Goal: Task Accomplishment & Management: Use online tool/utility

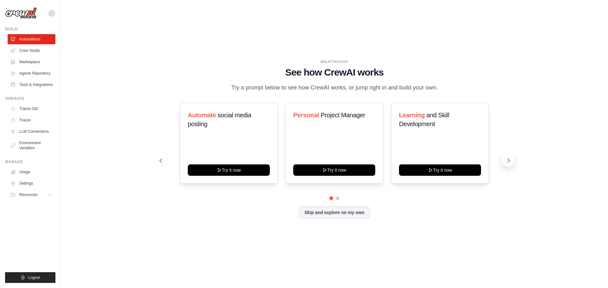
click at [512, 161] on button at bounding box center [507, 160] width 13 height 13
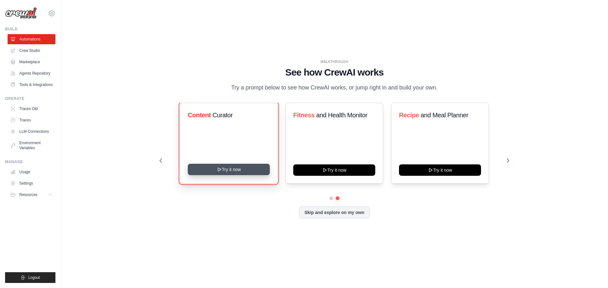
click at [234, 172] on button "Try it now" at bounding box center [229, 169] width 82 height 11
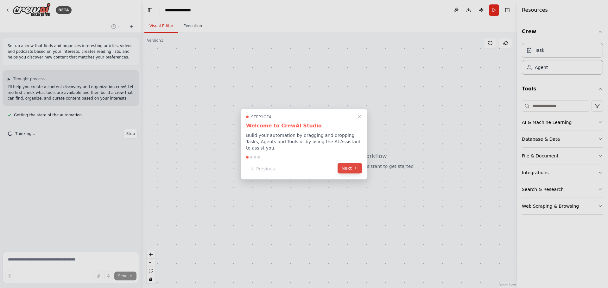
click at [348, 164] on button "Next" at bounding box center [349, 168] width 24 height 10
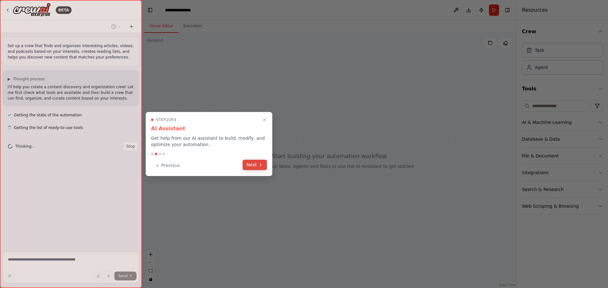
click at [250, 164] on button "Next" at bounding box center [254, 165] width 24 height 10
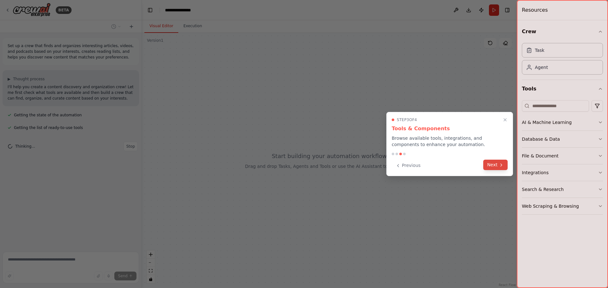
click at [495, 163] on button "Next" at bounding box center [495, 165] width 24 height 10
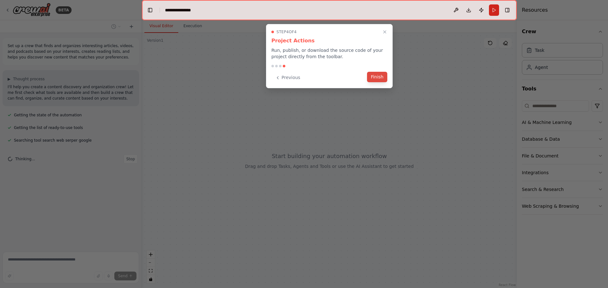
click at [381, 76] on button "Finish" at bounding box center [377, 77] width 20 height 10
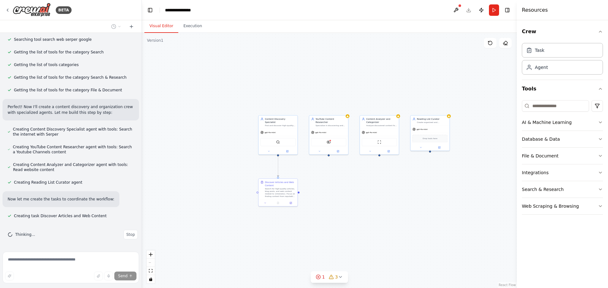
scroll to position [114, 0]
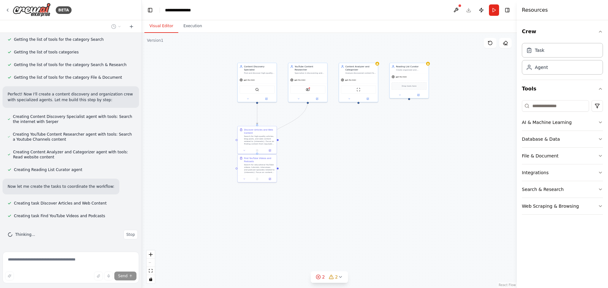
drag, startPoint x: 367, startPoint y: 214, endPoint x: 346, endPoint y: 162, distance: 56.5
click at [346, 162] on div ".deletable-edge-delete-btn { width: 20px; height: 20px; border: 0px solid #ffff…" at bounding box center [329, 160] width 375 height 255
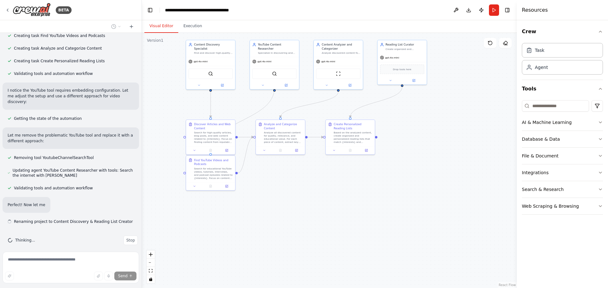
scroll to position [294, 0]
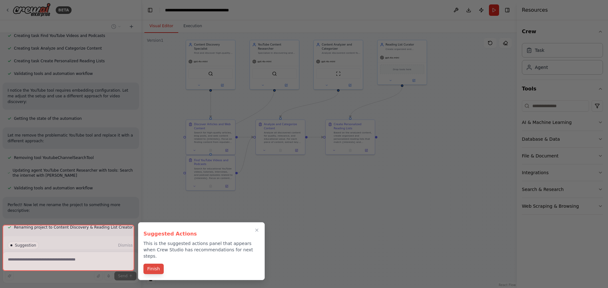
click at [159, 266] on button "Finish" at bounding box center [153, 269] width 20 height 10
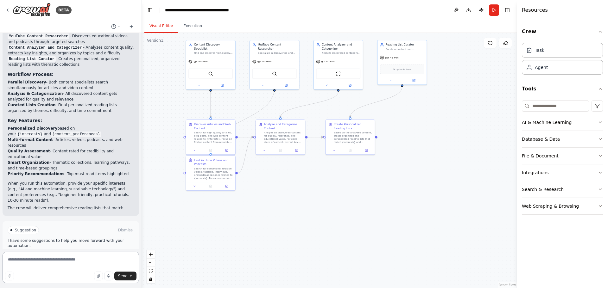
scroll to position [548, 0]
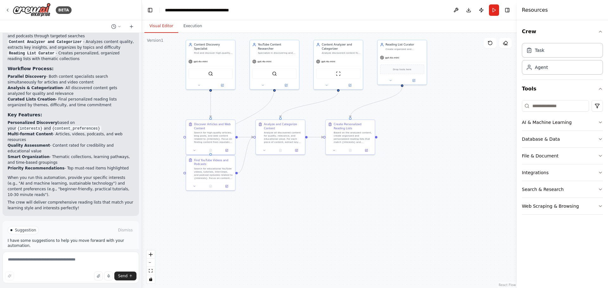
click at [71, 255] on span "Run Automation" at bounding box center [73, 257] width 31 height 5
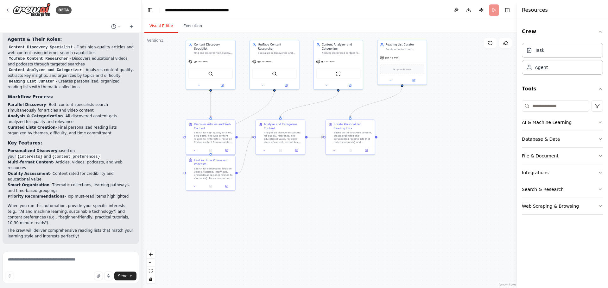
scroll to position [497, 0]
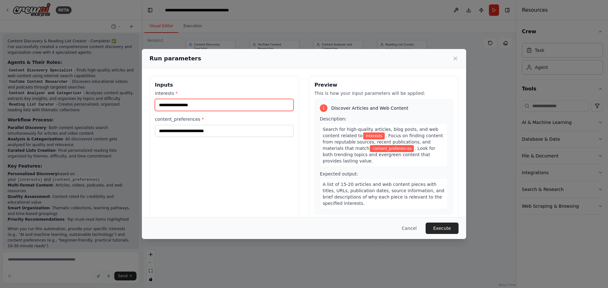
click at [204, 110] on input "interests *" at bounding box center [224, 105] width 139 height 12
type input "**********"
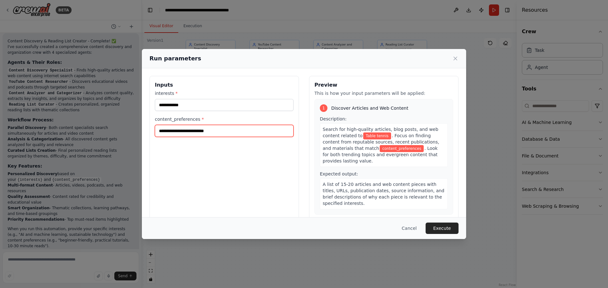
click at [225, 130] on input "content_preferences *" at bounding box center [224, 131] width 139 height 12
click at [222, 169] on div "**********" at bounding box center [223, 151] width 149 height 150
click at [260, 133] on input "content_preferences *" at bounding box center [224, 131] width 139 height 12
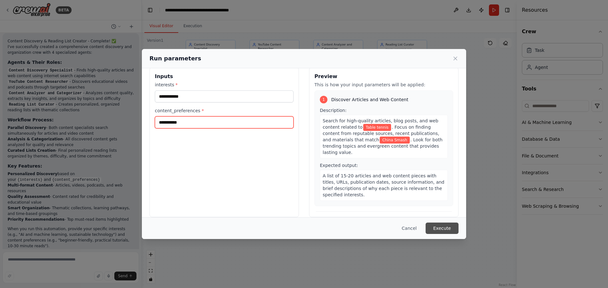
scroll to position [0, 0]
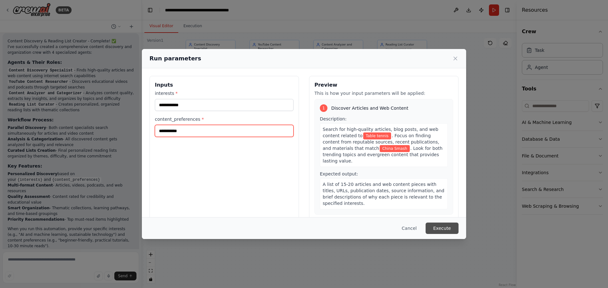
type input "**********"
click at [451, 229] on button "Execute" at bounding box center [441, 228] width 33 height 11
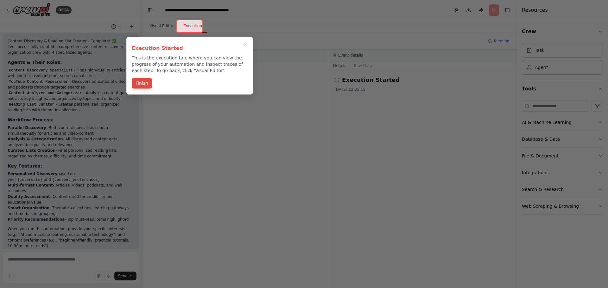
click at [141, 84] on button "Finish" at bounding box center [142, 83] width 20 height 10
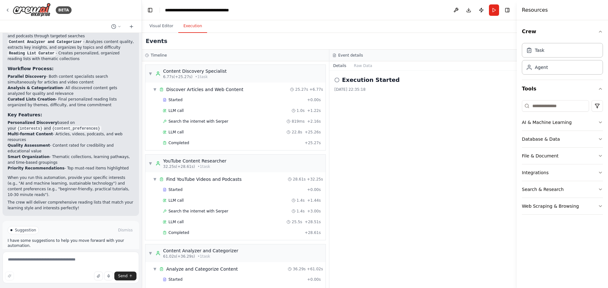
scroll to position [290, 0]
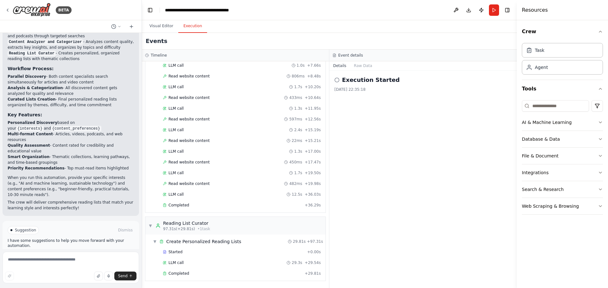
click at [448, 143] on div "Execution Started 30/09/2025, 22:35:18" at bounding box center [422, 180] width 187 height 218
click at [222, 239] on span "Create Personalized Reading Lists" at bounding box center [203, 242] width 75 height 6
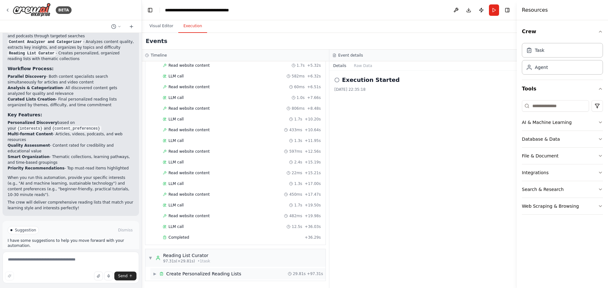
scroll to position [257, 0]
click at [188, 269] on div "▶ Create Personalized Reading Lists 29.81s + 97.31s" at bounding box center [237, 273] width 175 height 11
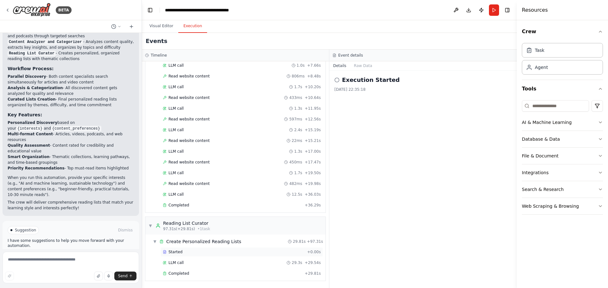
click at [201, 254] on div "Started" at bounding box center [234, 252] width 142 height 5
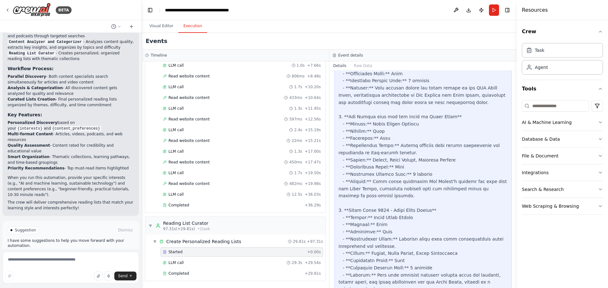
scroll to position [284, 0]
click at [172, 275] on span "Completed" at bounding box center [178, 273] width 21 height 5
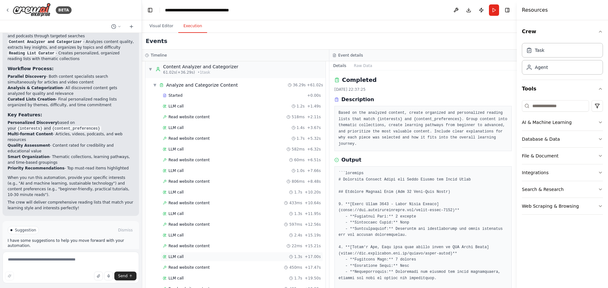
scroll to position [0, 0]
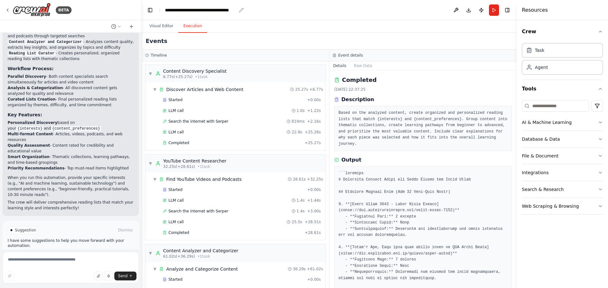
click at [206, 8] on div "**********" at bounding box center [200, 10] width 71 height 6
click at [280, 7] on header "**********" at bounding box center [329, 10] width 375 height 20
click at [455, 12] on button at bounding box center [456, 9] width 10 height 11
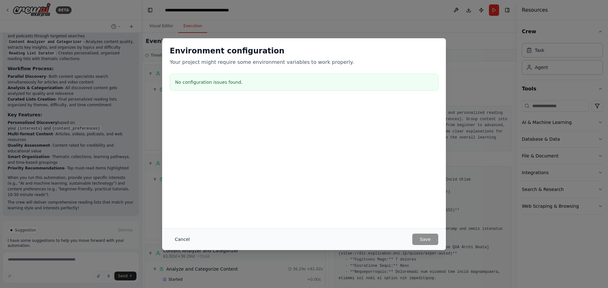
click at [181, 241] on button "Cancel" at bounding box center [182, 239] width 25 height 11
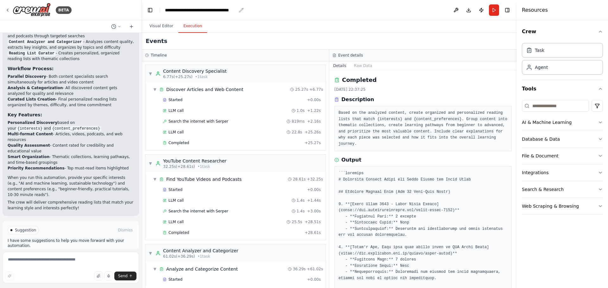
click at [218, 11] on div "**********" at bounding box center [200, 10] width 71 height 6
click at [285, 11] on header "**********" at bounding box center [329, 10] width 375 height 20
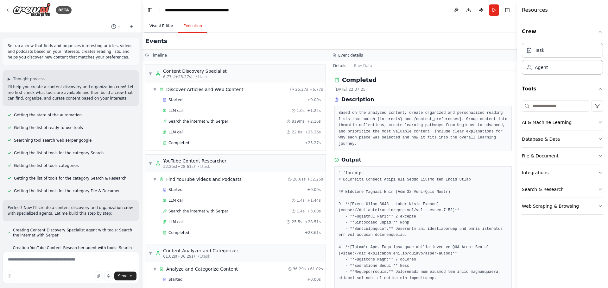
click at [168, 30] on button "Visual Editor" at bounding box center [161, 26] width 34 height 13
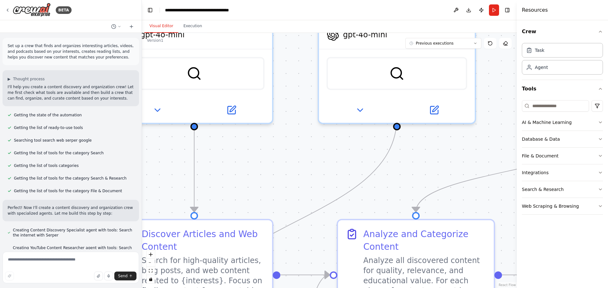
drag, startPoint x: 239, startPoint y: 84, endPoint x: 400, endPoint y: 172, distance: 183.6
click at [400, 172] on div ".deletable-edge-delete-btn { width: 20px; height: 20px; border: 0px solid #ffff…" at bounding box center [329, 160] width 375 height 255
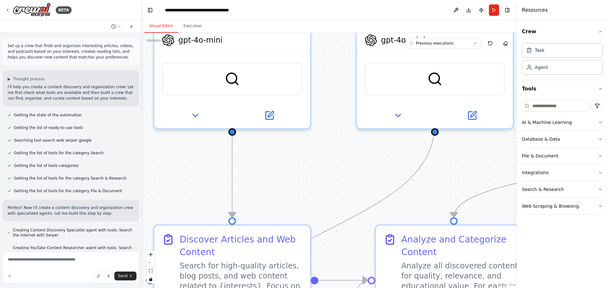
click at [297, 160] on div ".deletable-edge-delete-btn { width: 20px; height: 20px; border: 0px solid #ffff…" at bounding box center [329, 160] width 375 height 255
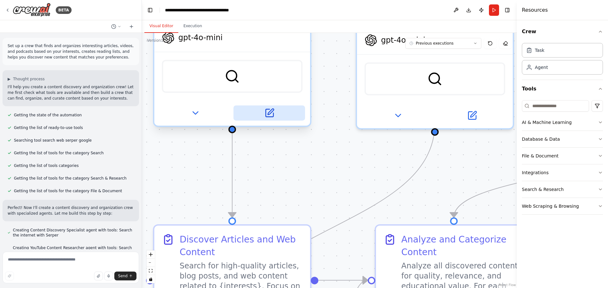
click at [271, 109] on icon at bounding box center [270, 112] width 6 height 6
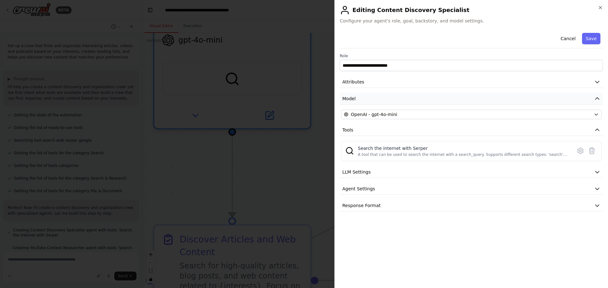
click at [398, 101] on button "Model" at bounding box center [471, 99] width 263 height 12
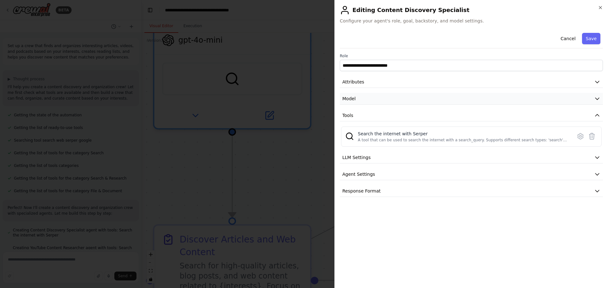
click at [398, 101] on button "Model" at bounding box center [471, 99] width 263 height 12
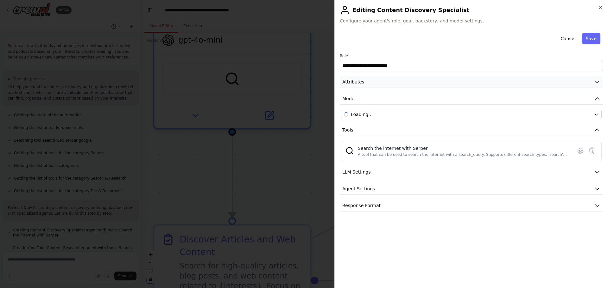
click at [404, 84] on button "Attributes" at bounding box center [471, 82] width 263 height 12
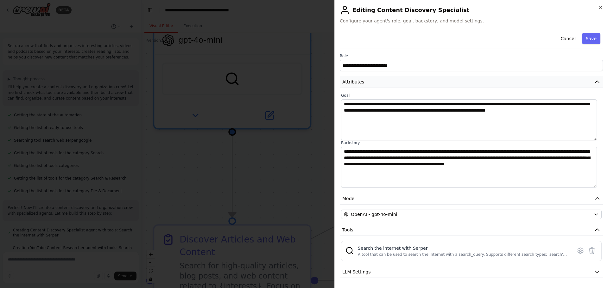
click at [466, 87] on button "Attributes" at bounding box center [471, 82] width 263 height 12
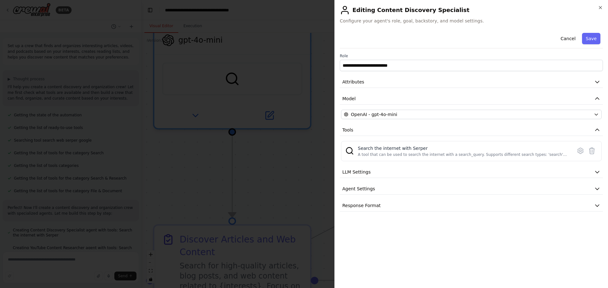
click at [391, 195] on div "**********" at bounding box center [471, 120] width 263 height 181
click at [391, 190] on button "Agent Settings" at bounding box center [471, 189] width 263 height 12
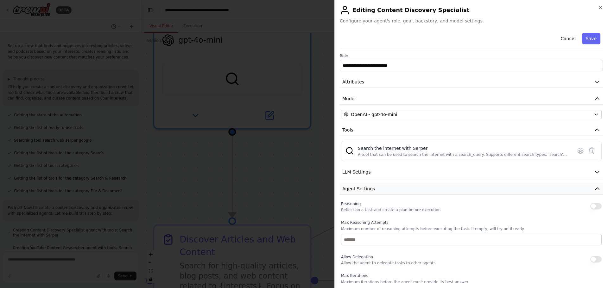
click at [389, 188] on button "Agent Settings" at bounding box center [471, 189] width 263 height 12
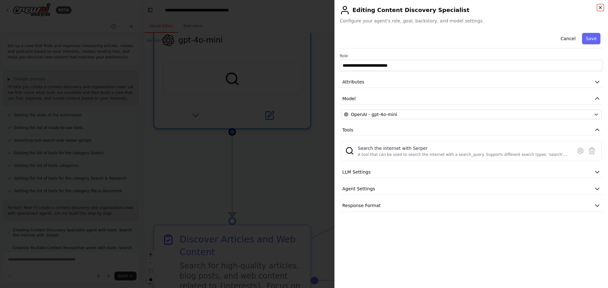
click at [598, 9] on icon "button" at bounding box center [600, 7] width 5 height 5
